Goal: Transaction & Acquisition: Download file/media

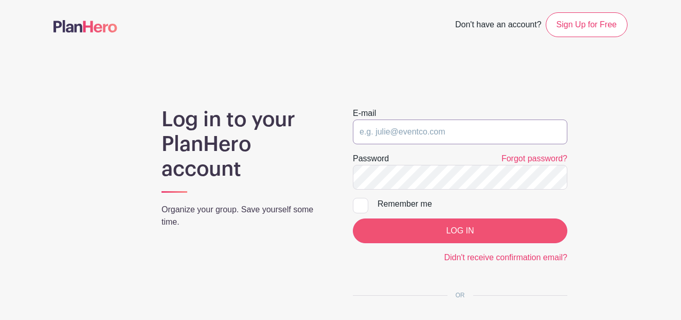
type input "[EMAIL_ADDRESS][DOMAIN_NAME]"
click at [359, 211] on div at bounding box center [360, 205] width 15 height 15
click at [359, 204] on input "Remember me" at bounding box center [356, 201] width 7 height 7
checkbox input "true"
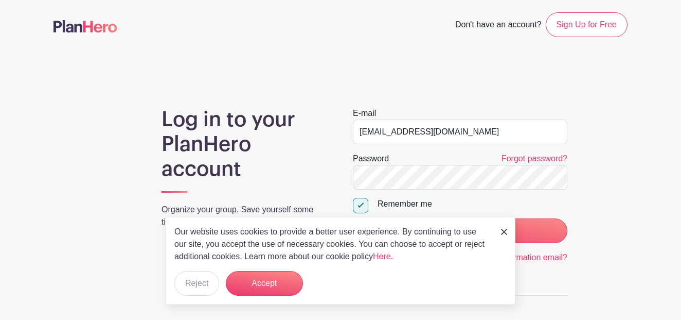
click at [418, 240] on p "Our website uses cookies to provide a better user experience. By continuing to …" at bounding box center [332, 243] width 316 height 37
click at [503, 233] on img at bounding box center [504, 231] width 6 height 6
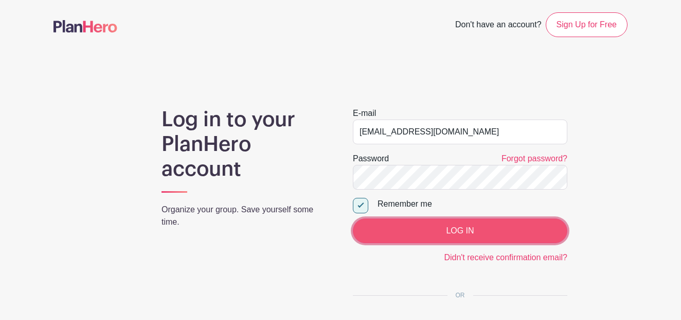
click at [502, 232] on input "LOG IN" at bounding box center [460, 230] width 215 height 25
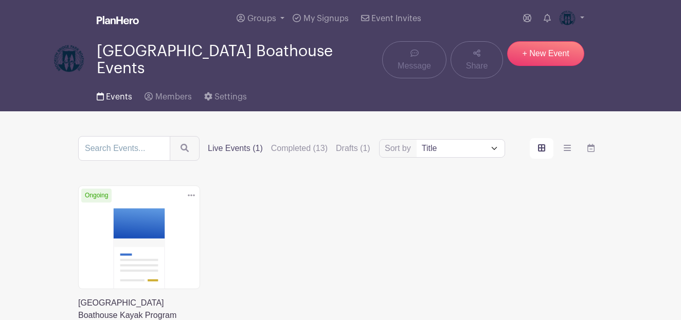
click at [111, 96] on link "Events" at bounding box center [115, 94] width 36 height 33
click at [303, 148] on div "Sort by Title Recently modified Newest Upcoming dates Live Events (1) Completed…" at bounding box center [340, 148] width 525 height 25
click at [303, 145] on label "Completed (13)" at bounding box center [299, 148] width 57 height 12
click at [0, 0] on input "Completed (13)" at bounding box center [0, 0] width 0 height 0
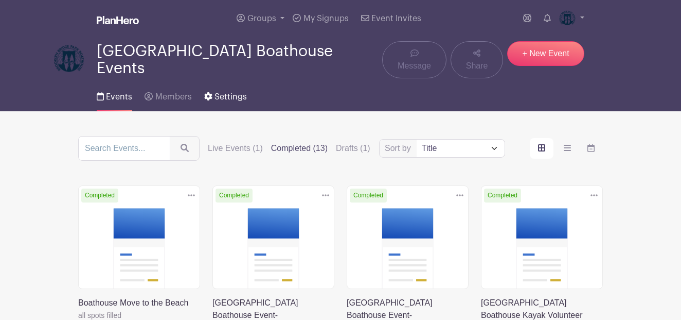
click at [219, 93] on span "Settings" at bounding box center [231, 97] width 32 height 8
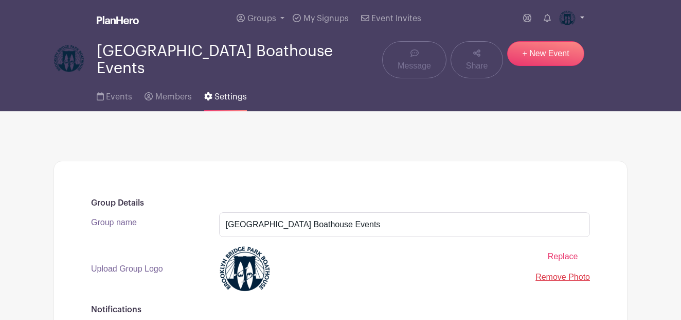
click at [579, 20] on link at bounding box center [571, 18] width 25 height 16
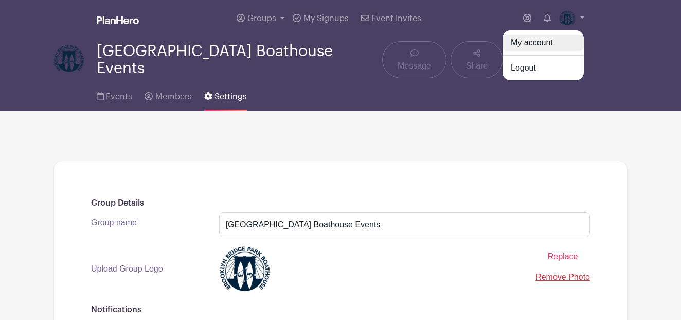
click at [542, 44] on link "My account" at bounding box center [543, 42] width 81 height 16
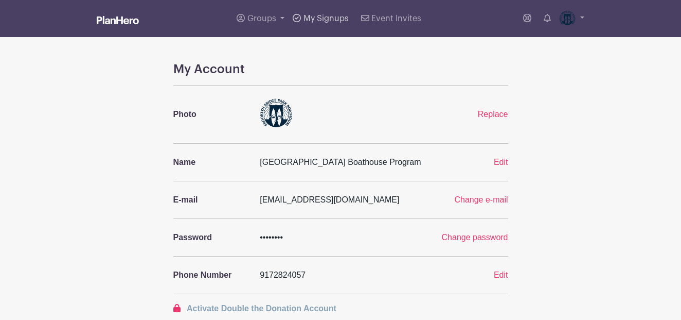
click at [297, 17] on icon at bounding box center [297, 18] width 8 height 8
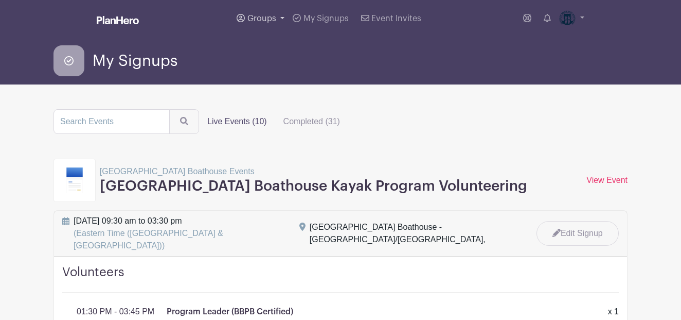
click at [284, 15] on link "Groups" at bounding box center [261, 18] width 56 height 37
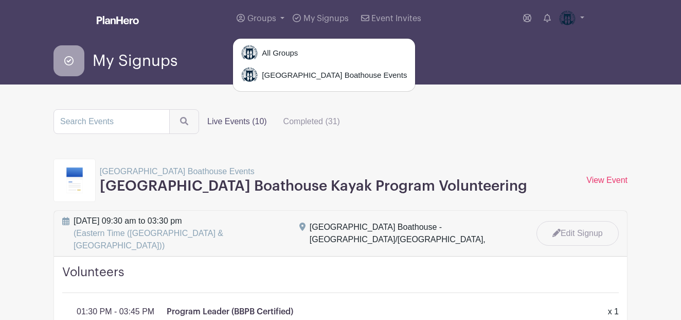
click at [484, 65] on div "My Signups" at bounding box center [341, 60] width 574 height 31
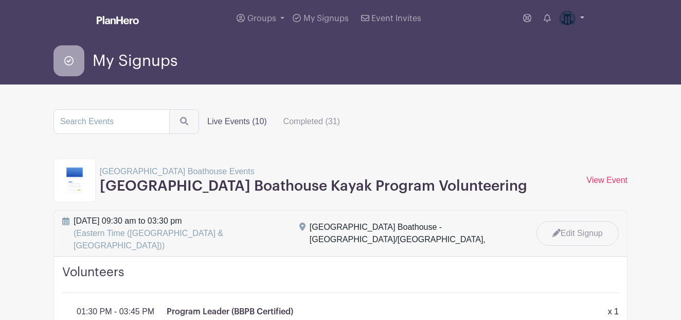
click at [582, 21] on link at bounding box center [571, 18] width 25 height 16
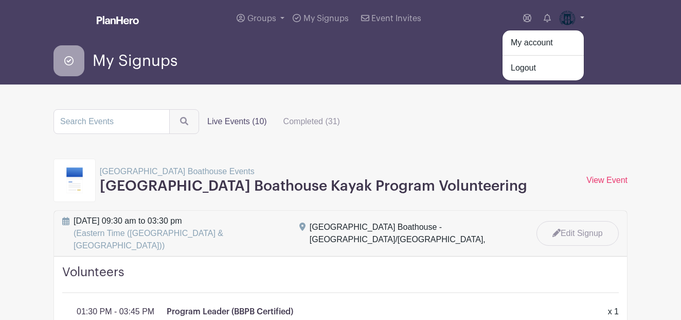
click at [582, 21] on link at bounding box center [571, 18] width 25 height 16
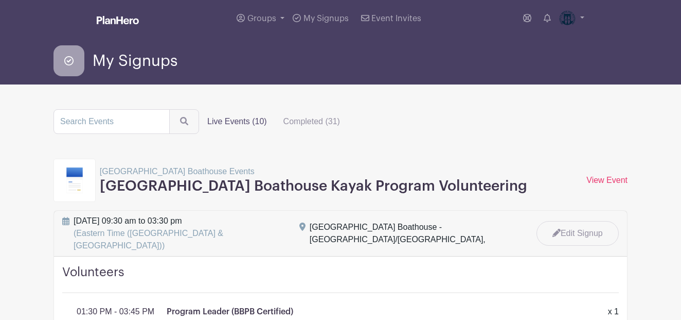
click at [122, 19] on img at bounding box center [118, 20] width 42 height 8
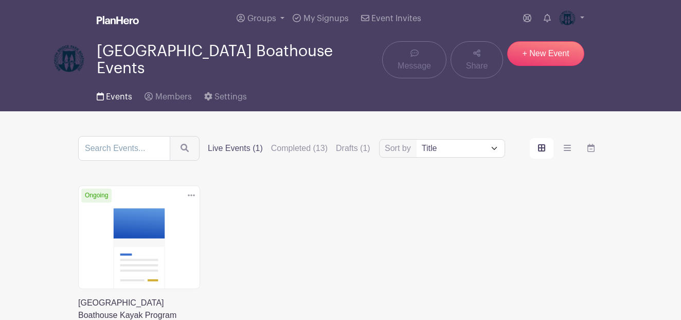
click at [110, 93] on span "Events" at bounding box center [119, 97] width 26 height 8
click at [233, 93] on span "Settings" at bounding box center [231, 97] width 32 height 8
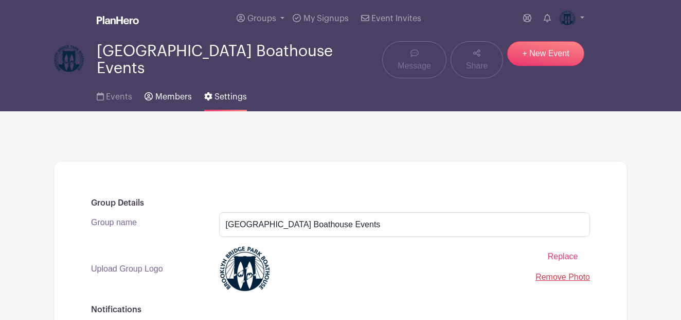
click at [166, 93] on span "Members" at bounding box center [173, 97] width 37 height 8
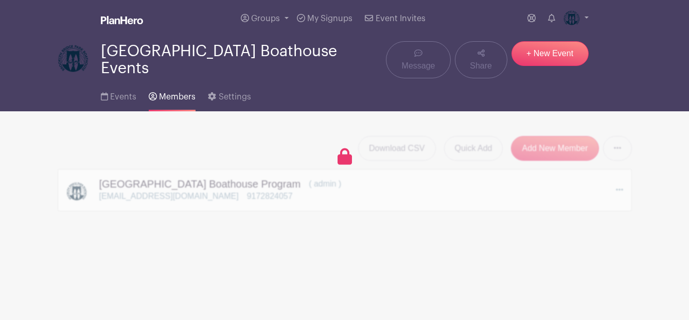
click at [113, 58] on span "[GEOGRAPHIC_DATA] Boathouse Events" at bounding box center [244, 60] width 286 height 34
click at [119, 22] on img at bounding box center [122, 20] width 42 height 8
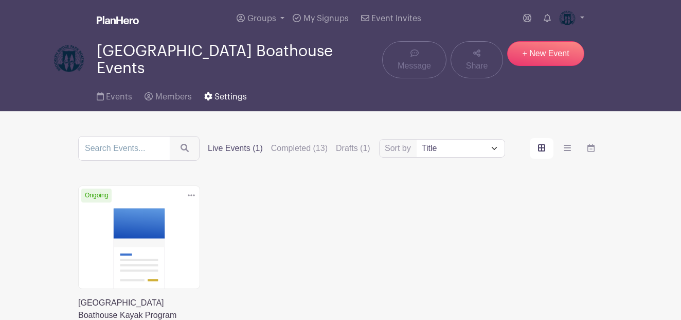
click at [232, 94] on span "Settings" at bounding box center [231, 97] width 32 height 8
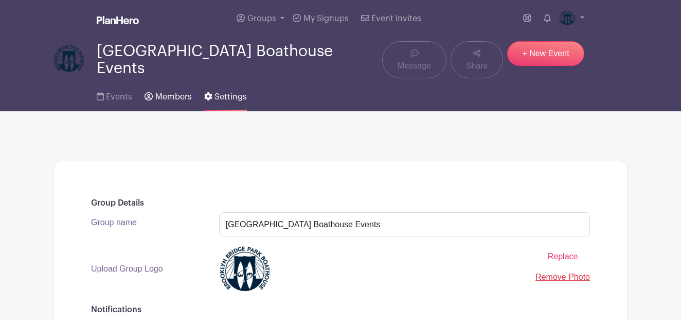
click at [174, 94] on span "Members" at bounding box center [173, 97] width 37 height 8
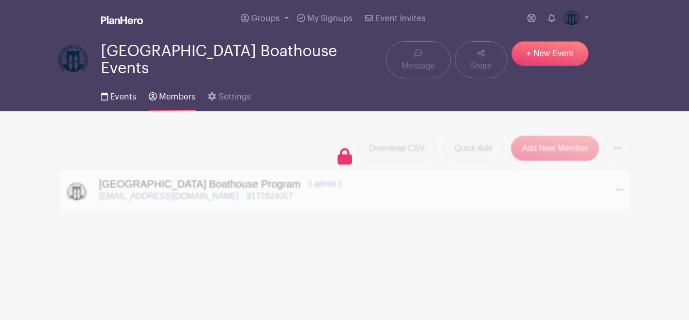
click at [124, 93] on span "Events" at bounding box center [123, 97] width 26 height 8
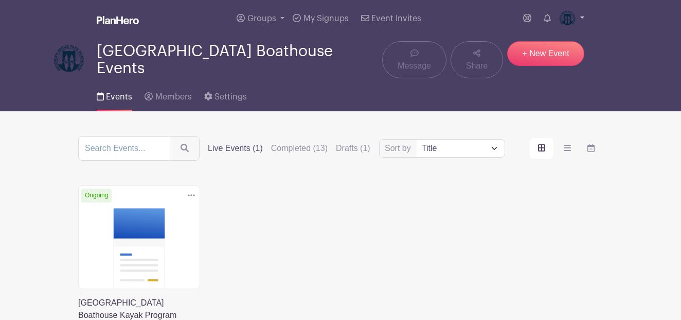
click at [579, 16] on link at bounding box center [571, 18] width 25 height 16
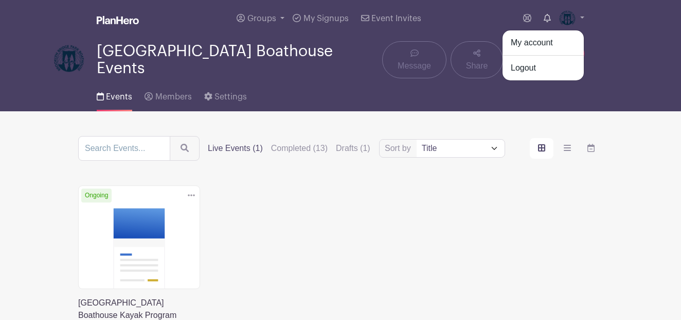
click at [550, 19] on icon at bounding box center [547, 18] width 7 height 8
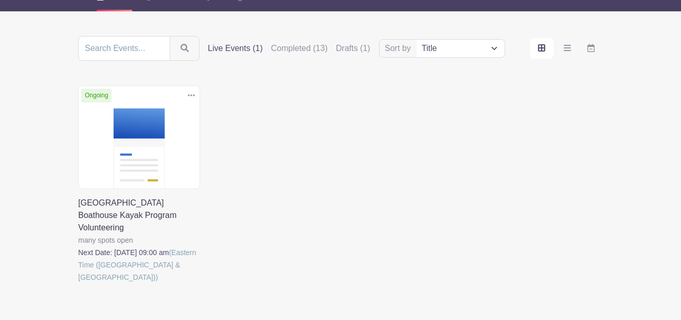
scroll to position [126, 0]
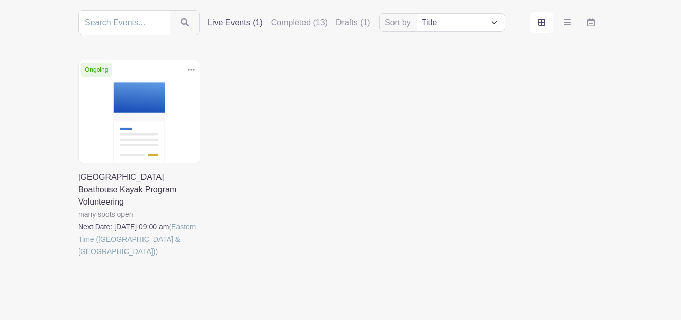
click at [78, 257] on link at bounding box center [78, 257] width 0 height 0
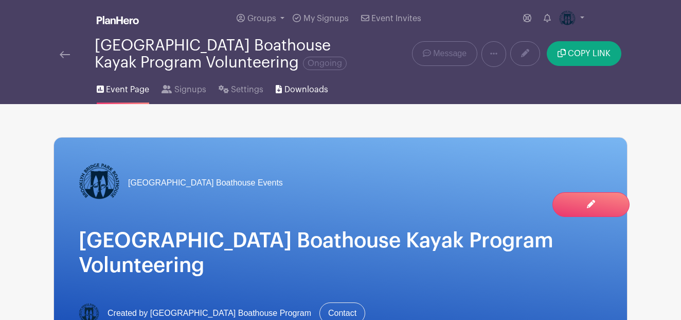
click at [306, 89] on span "Downloads" at bounding box center [307, 89] width 44 height 12
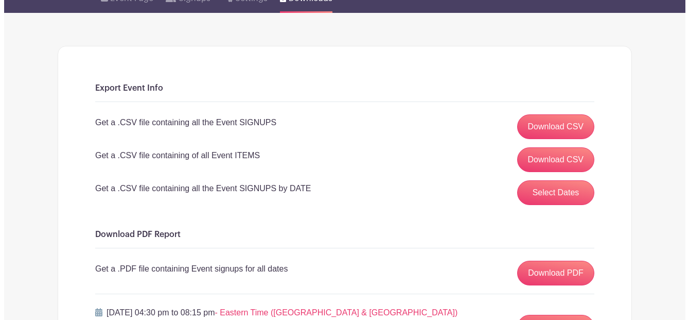
scroll to position [84, 0]
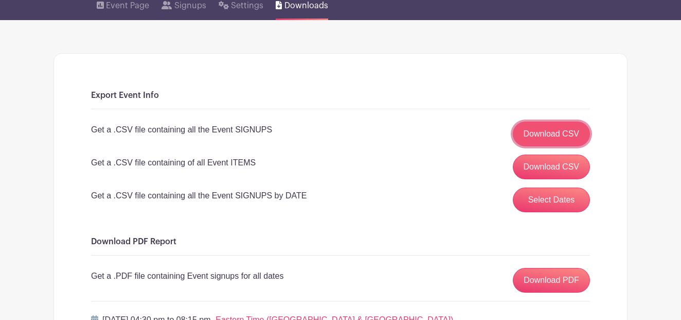
click at [555, 130] on link "Download CSV" at bounding box center [552, 133] width 78 height 25
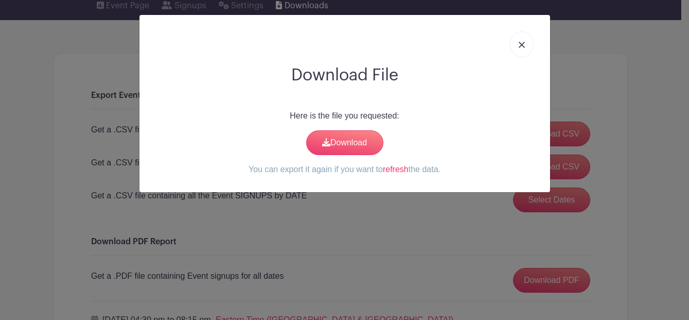
click at [680, 251] on div "Download File Here is the file you requested: Download You can export it again …" at bounding box center [344, 160] width 689 height 320
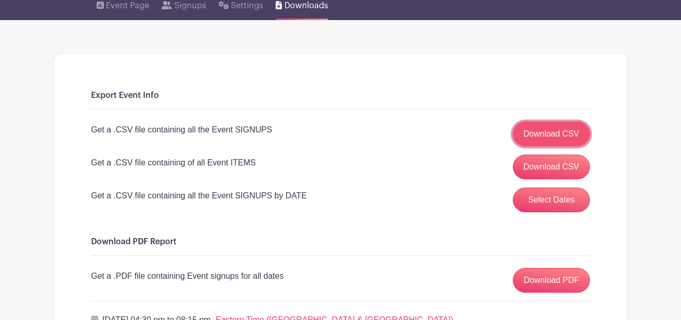
click at [574, 138] on link "Download CSV" at bounding box center [552, 133] width 78 height 25
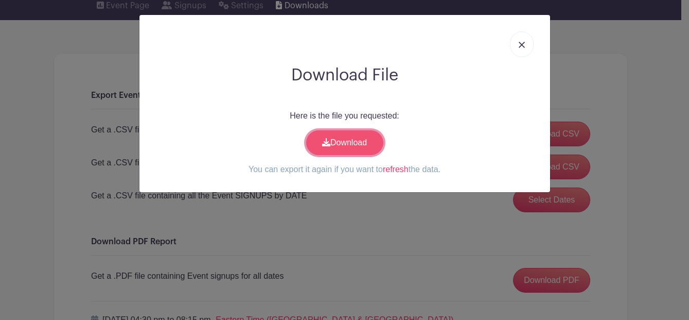
click at [348, 144] on link "Download" at bounding box center [344, 142] width 77 height 25
click at [392, 172] on link "refresh" at bounding box center [396, 169] width 26 height 9
click at [341, 136] on link "Download" at bounding box center [344, 142] width 77 height 25
